Goal: Task Accomplishment & Management: Manage account settings

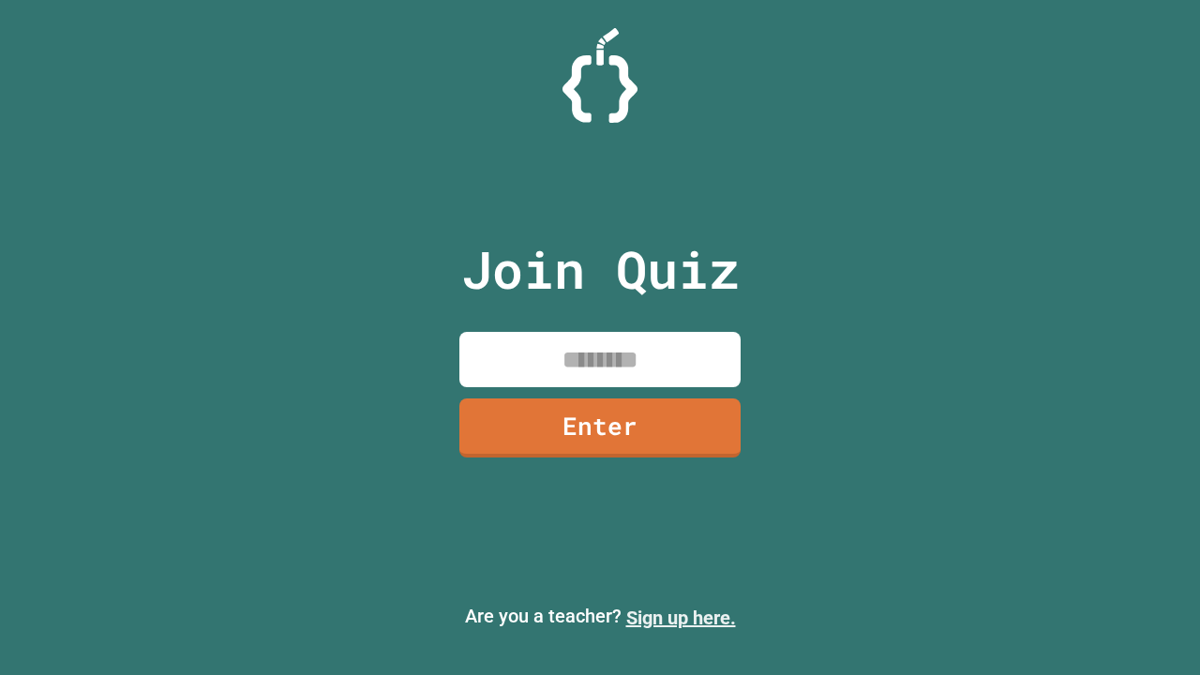
click at [680, 618] on link "Sign up here." at bounding box center [681, 617] width 110 height 22
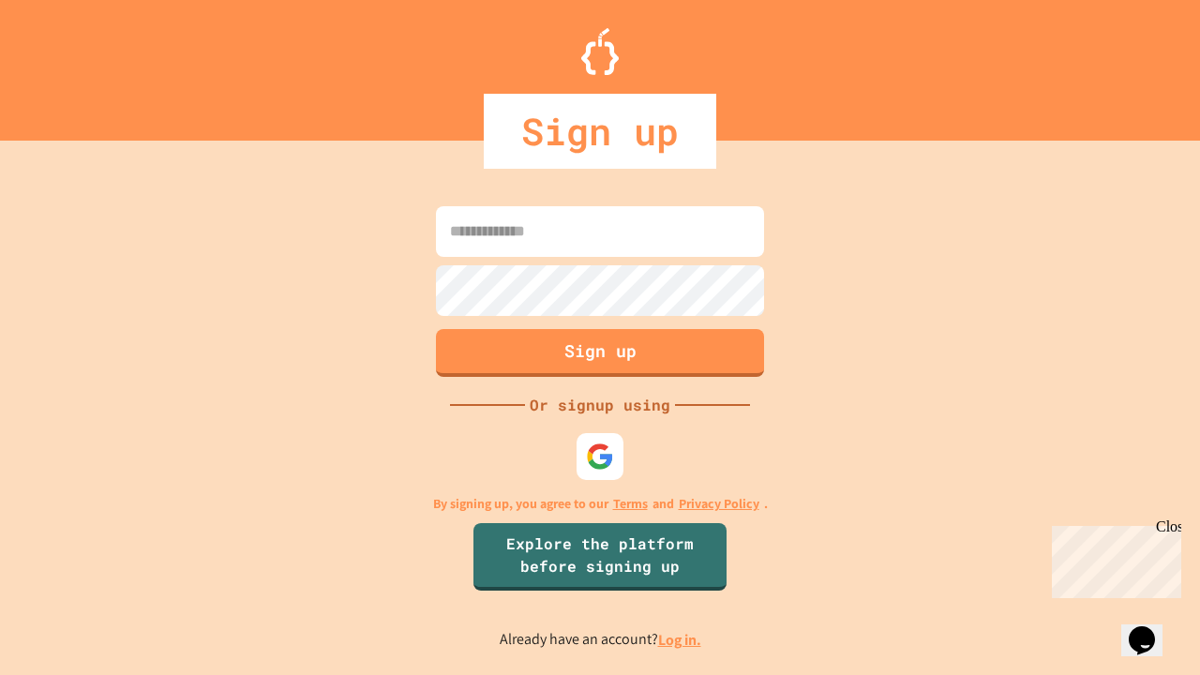
click at [680, 639] on link "Log in." at bounding box center [679, 640] width 43 height 20
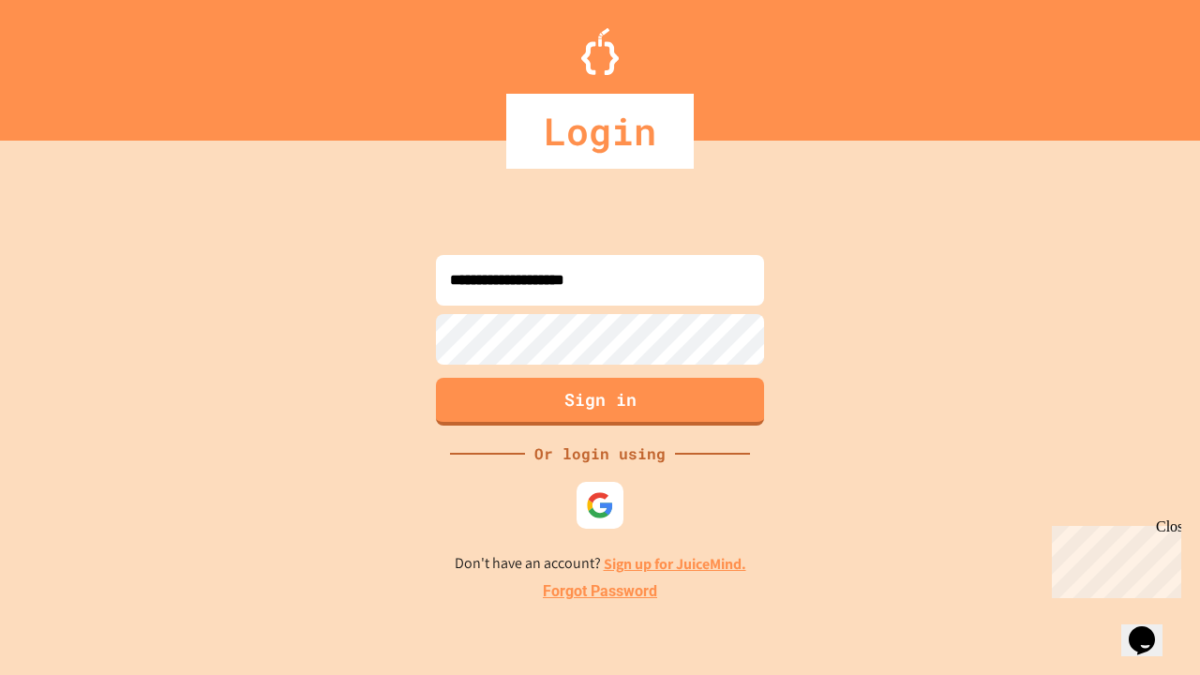
type input "**********"
